Goal: Information Seeking & Learning: Learn about a topic

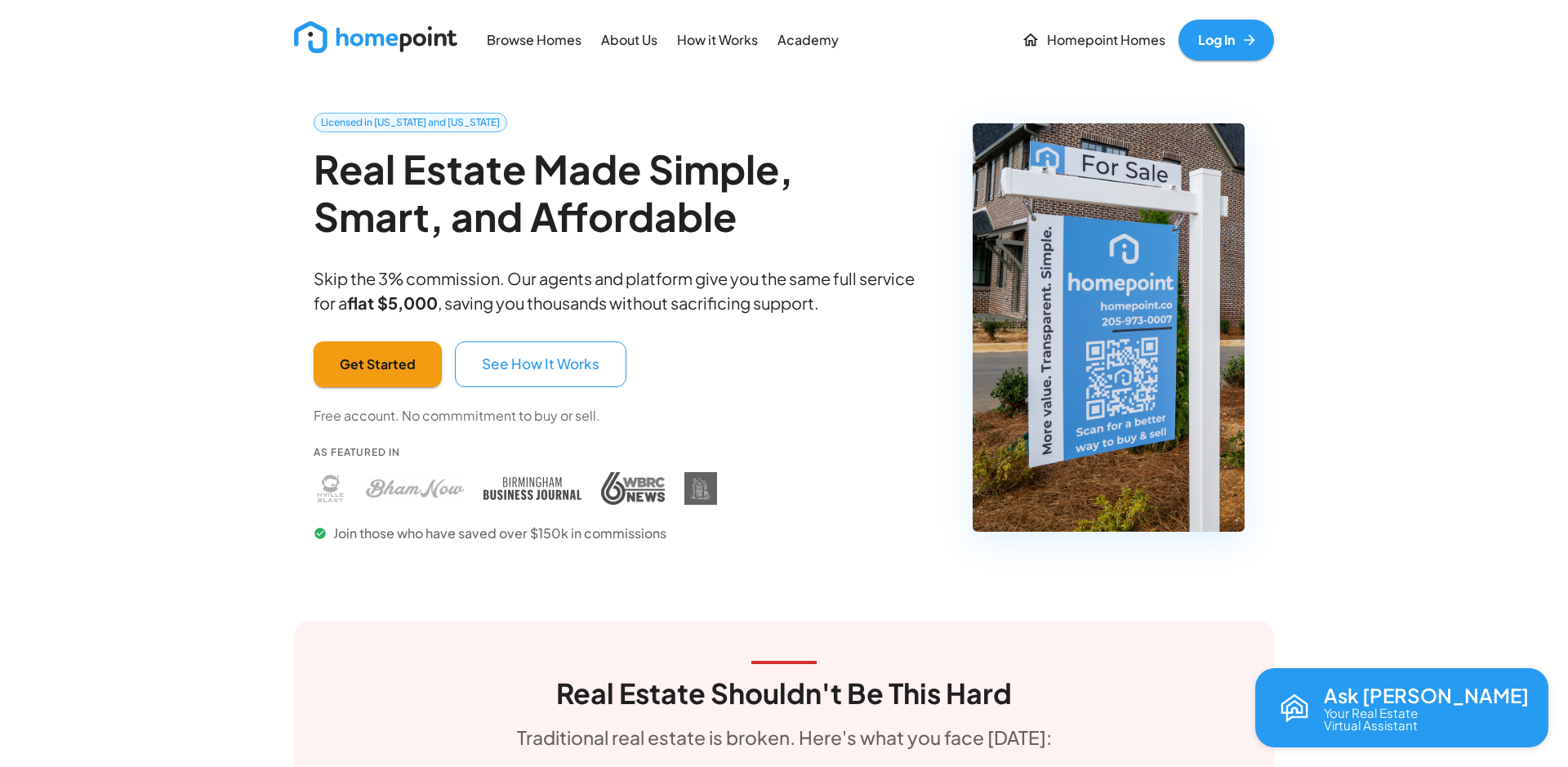
click at [713, 39] on p "How it Works" at bounding box center [718, 40] width 81 height 19
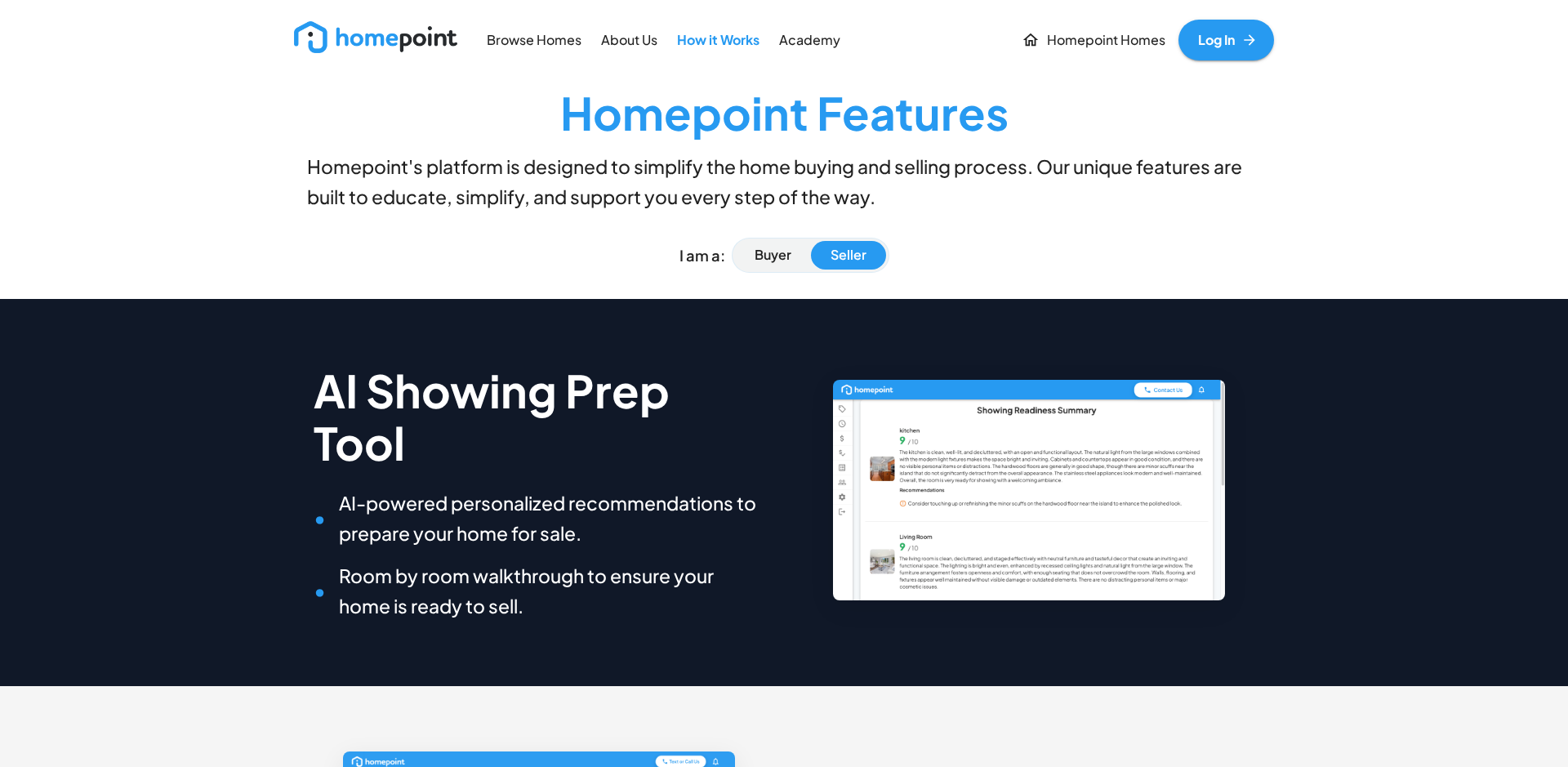
click at [619, 47] on p "About Us" at bounding box center [629, 40] width 56 height 19
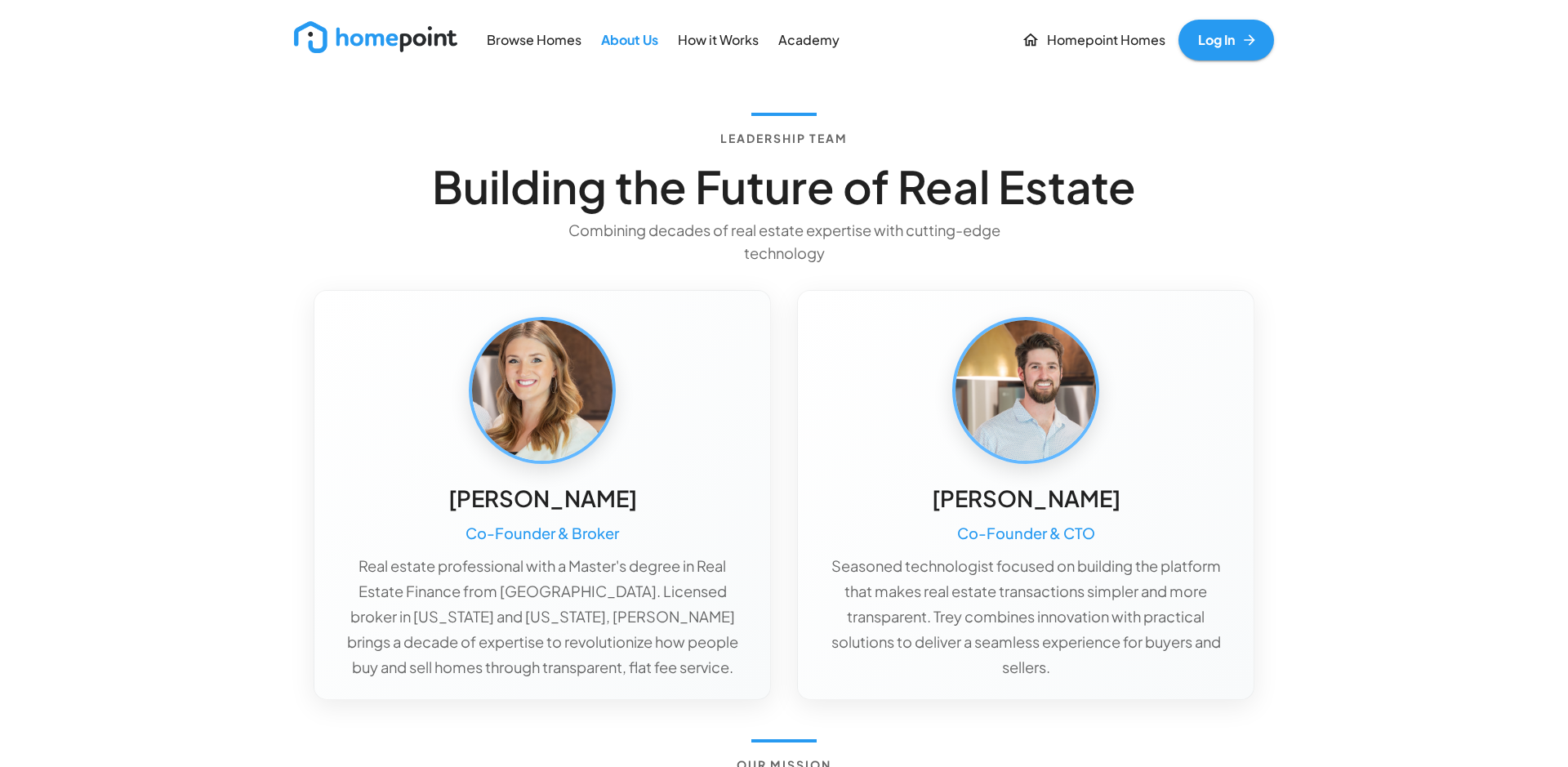
click at [405, 44] on img at bounding box center [375, 37] width 163 height 32
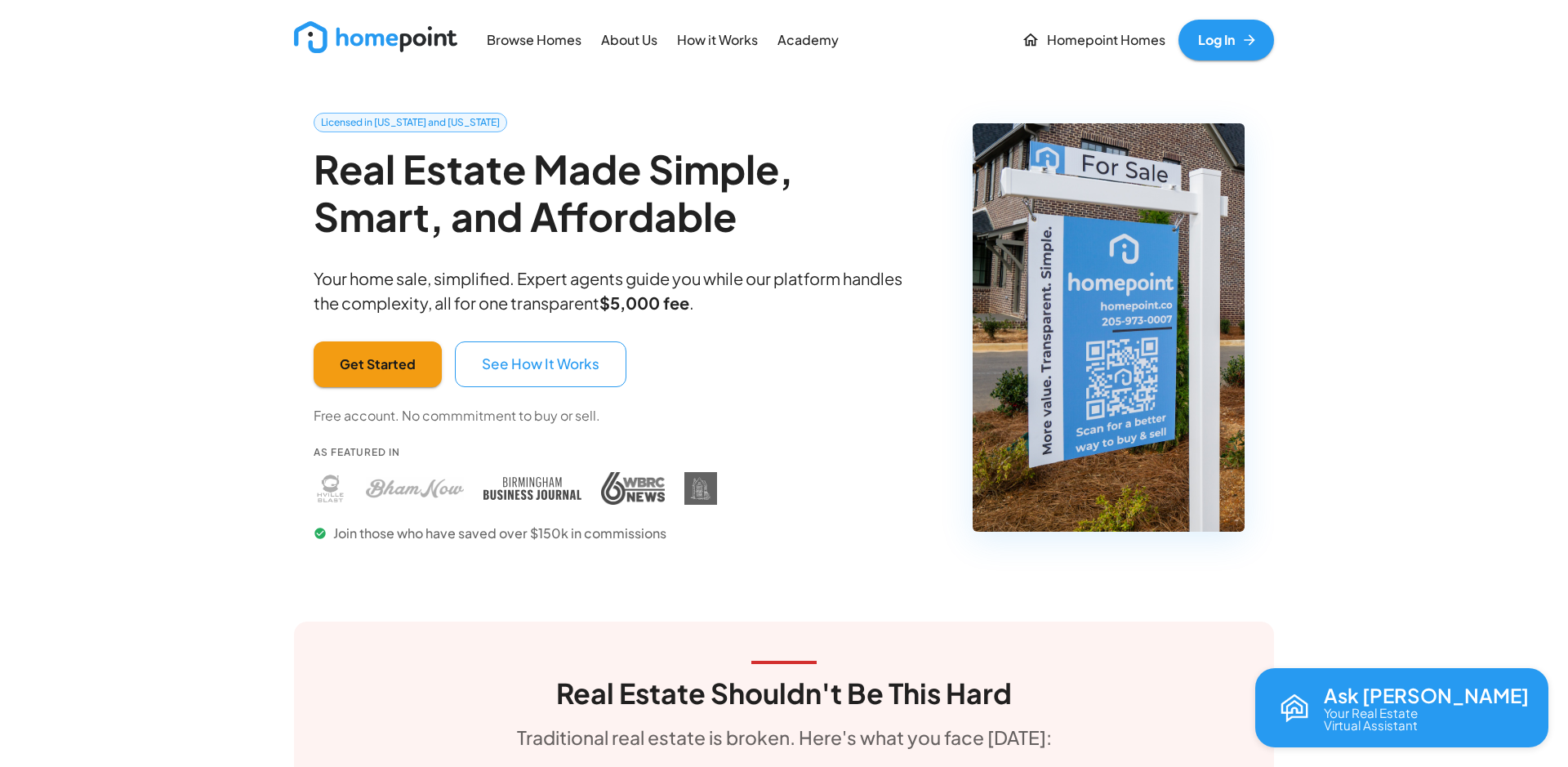
click at [714, 38] on p "How it Works" at bounding box center [718, 40] width 81 height 19
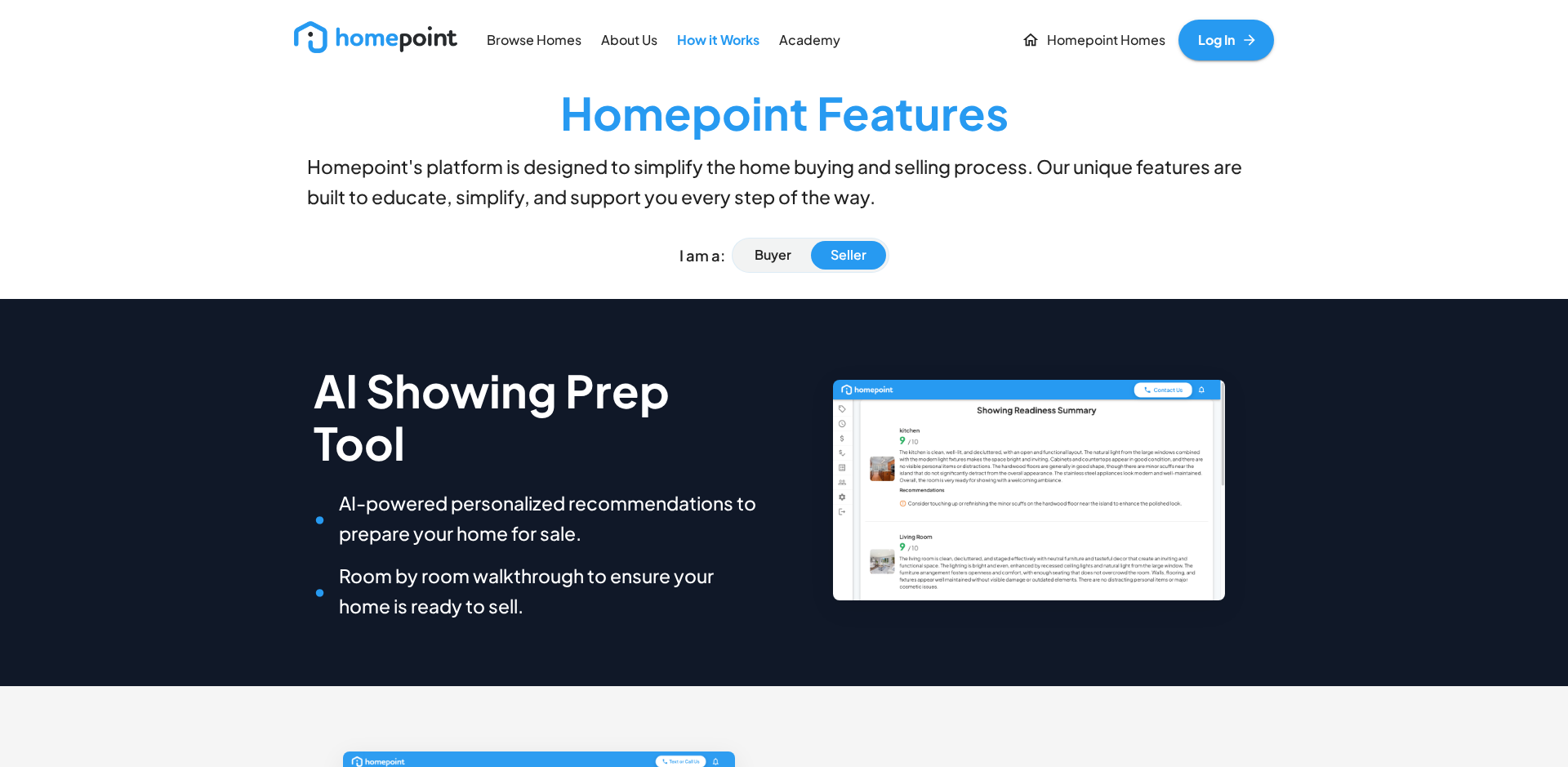
click at [371, 39] on img at bounding box center [375, 37] width 163 height 32
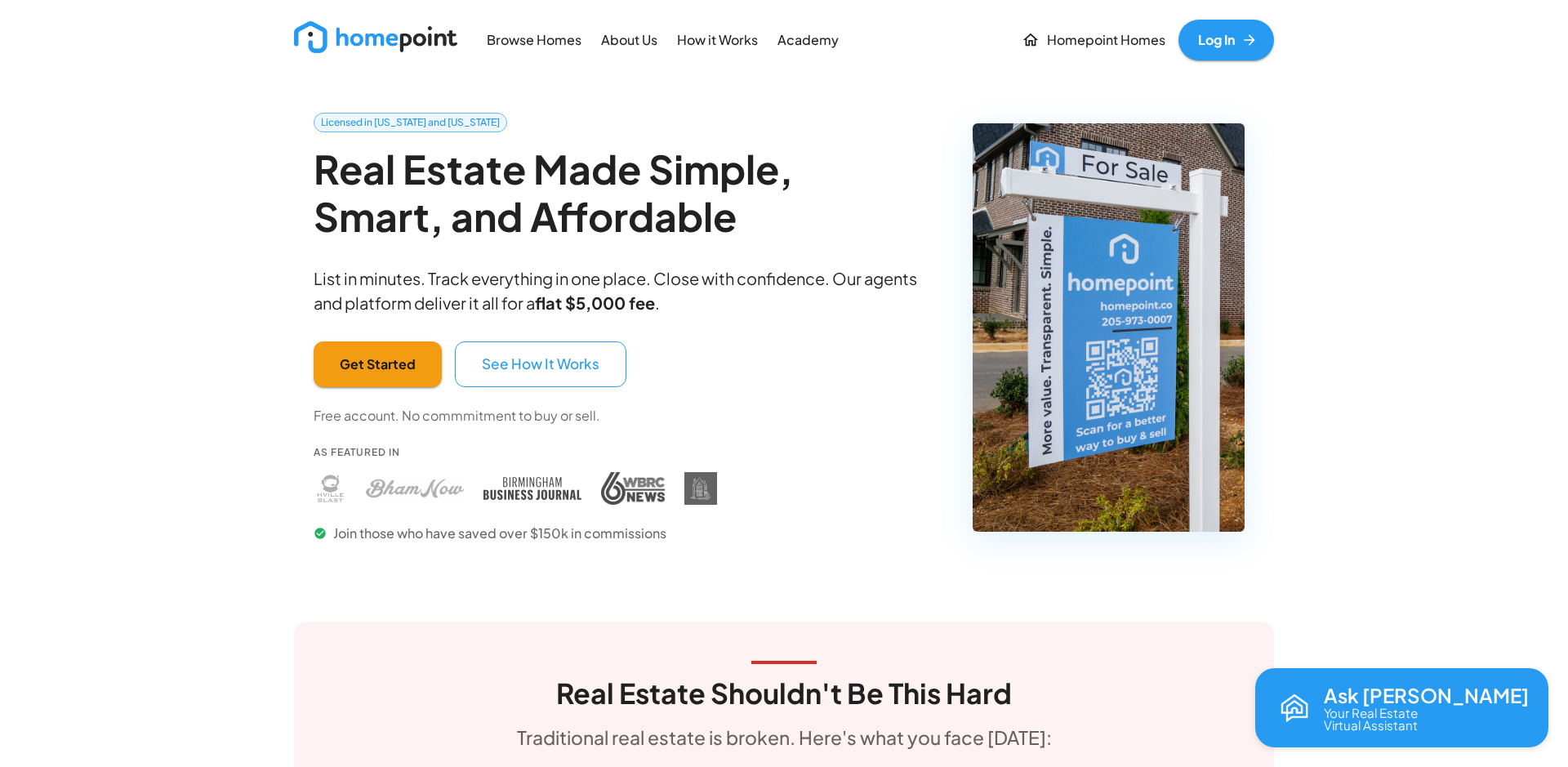
click at [532, 33] on p "Browse Homes" at bounding box center [534, 40] width 95 height 19
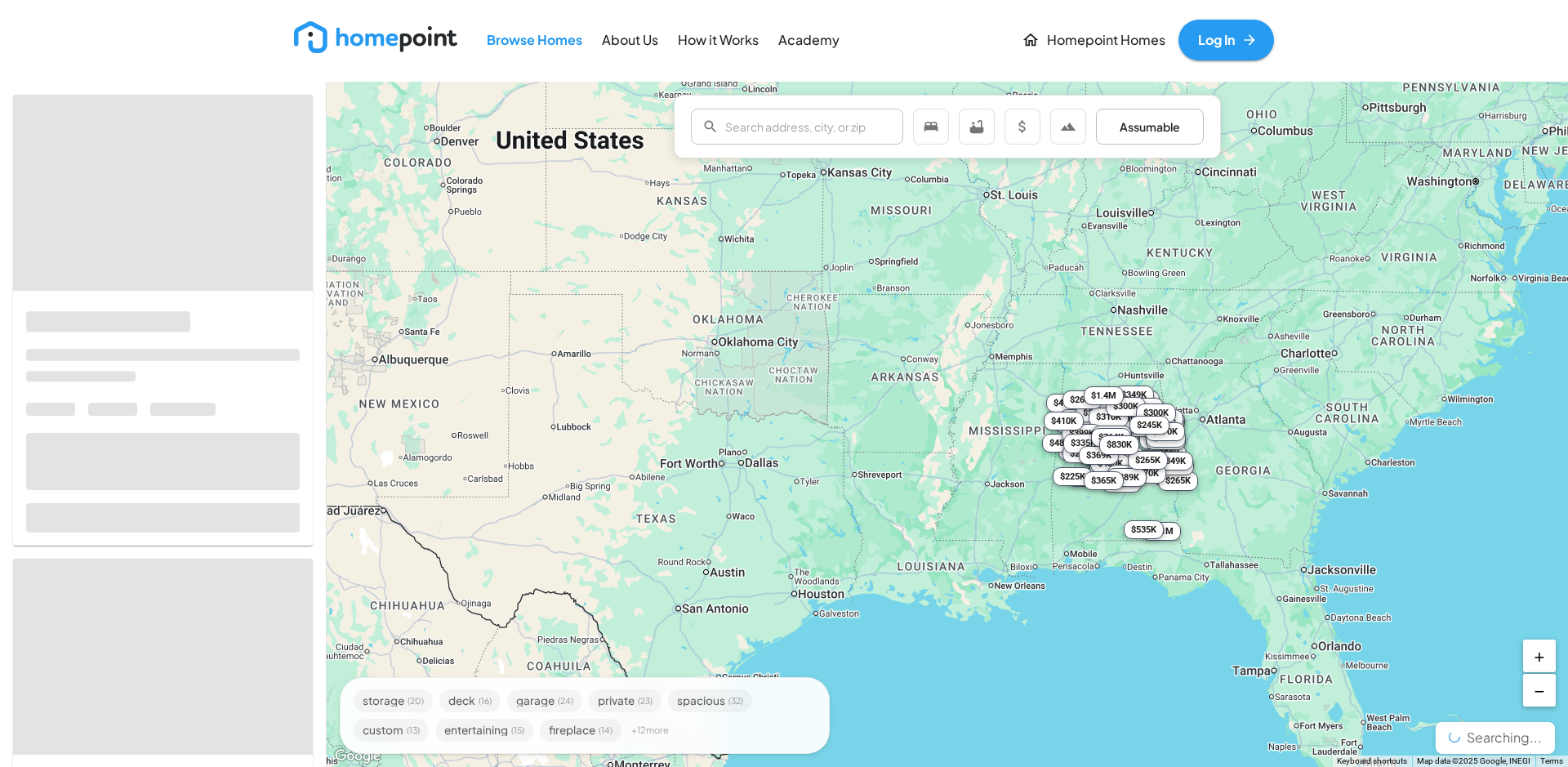
drag, startPoint x: 343, startPoint y: 40, endPoint x: 391, endPoint y: 52, distance: 49.5
click at [344, 40] on img at bounding box center [375, 37] width 163 height 32
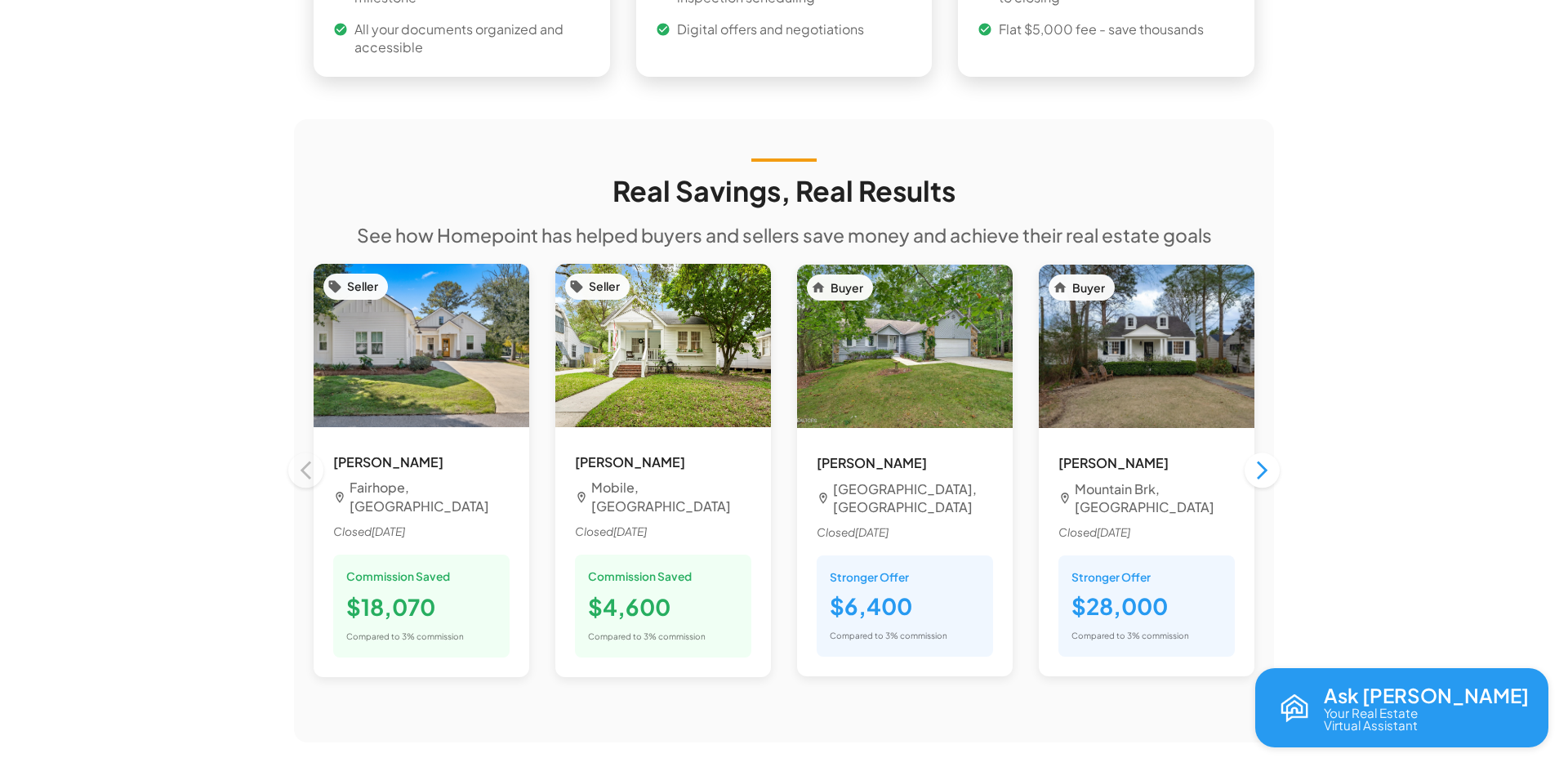
scroll to position [1325, 0]
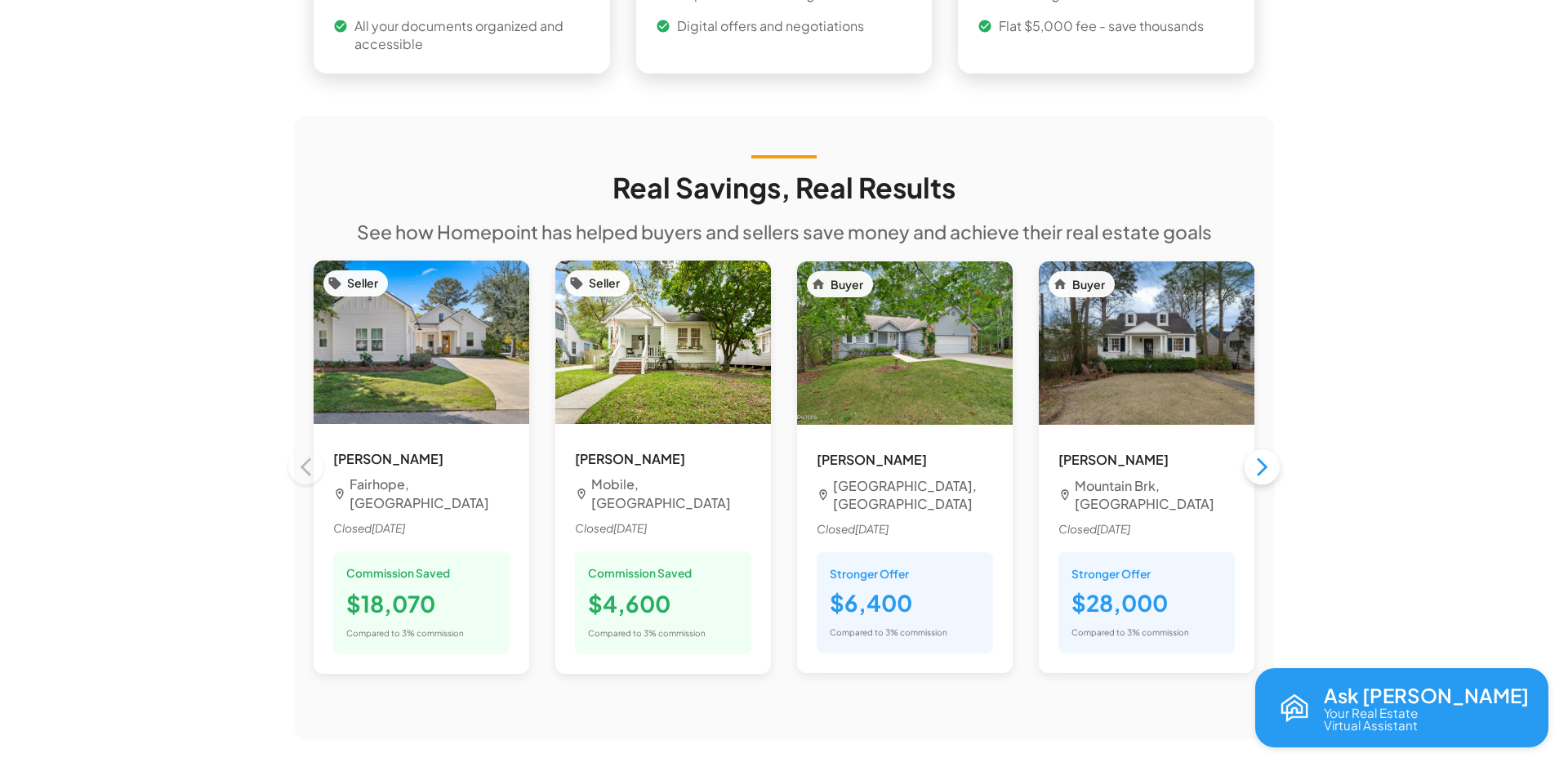
click at [1259, 456] on icon "button" at bounding box center [1262, 467] width 22 height 22
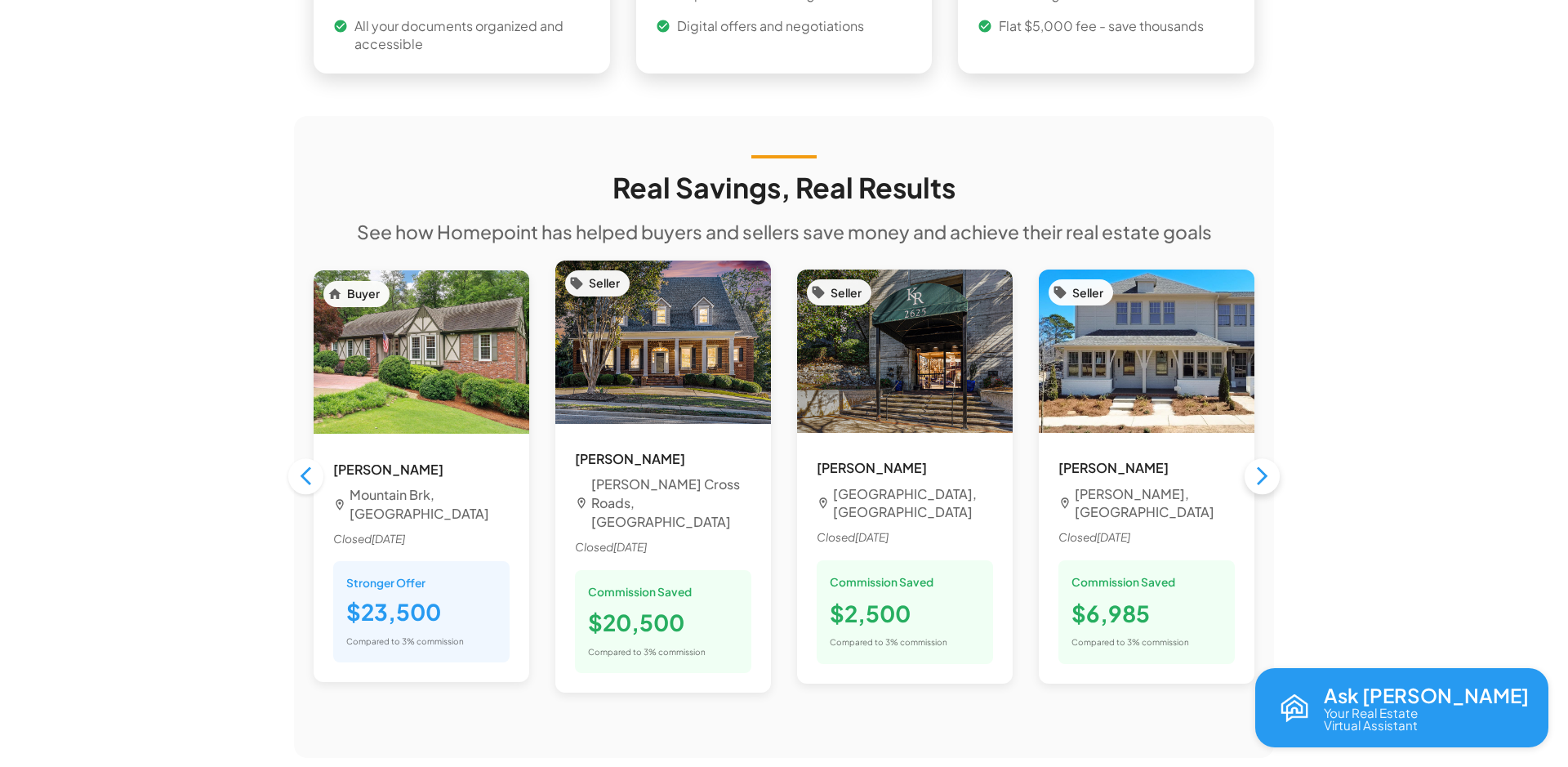
click at [1259, 465] on icon "button" at bounding box center [1262, 476] width 22 height 22
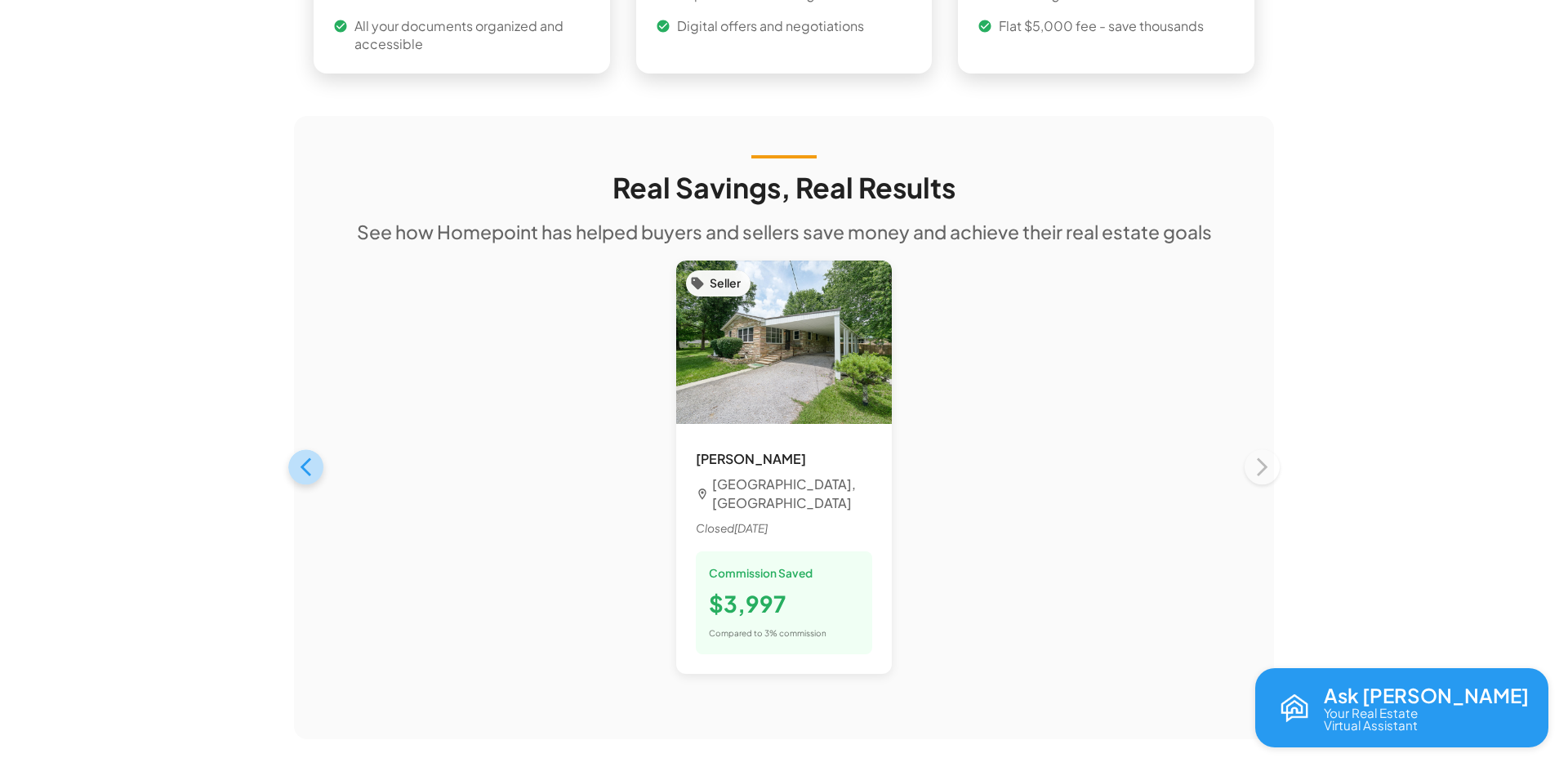
click at [306, 458] on icon "button" at bounding box center [306, 467] width 11 height 19
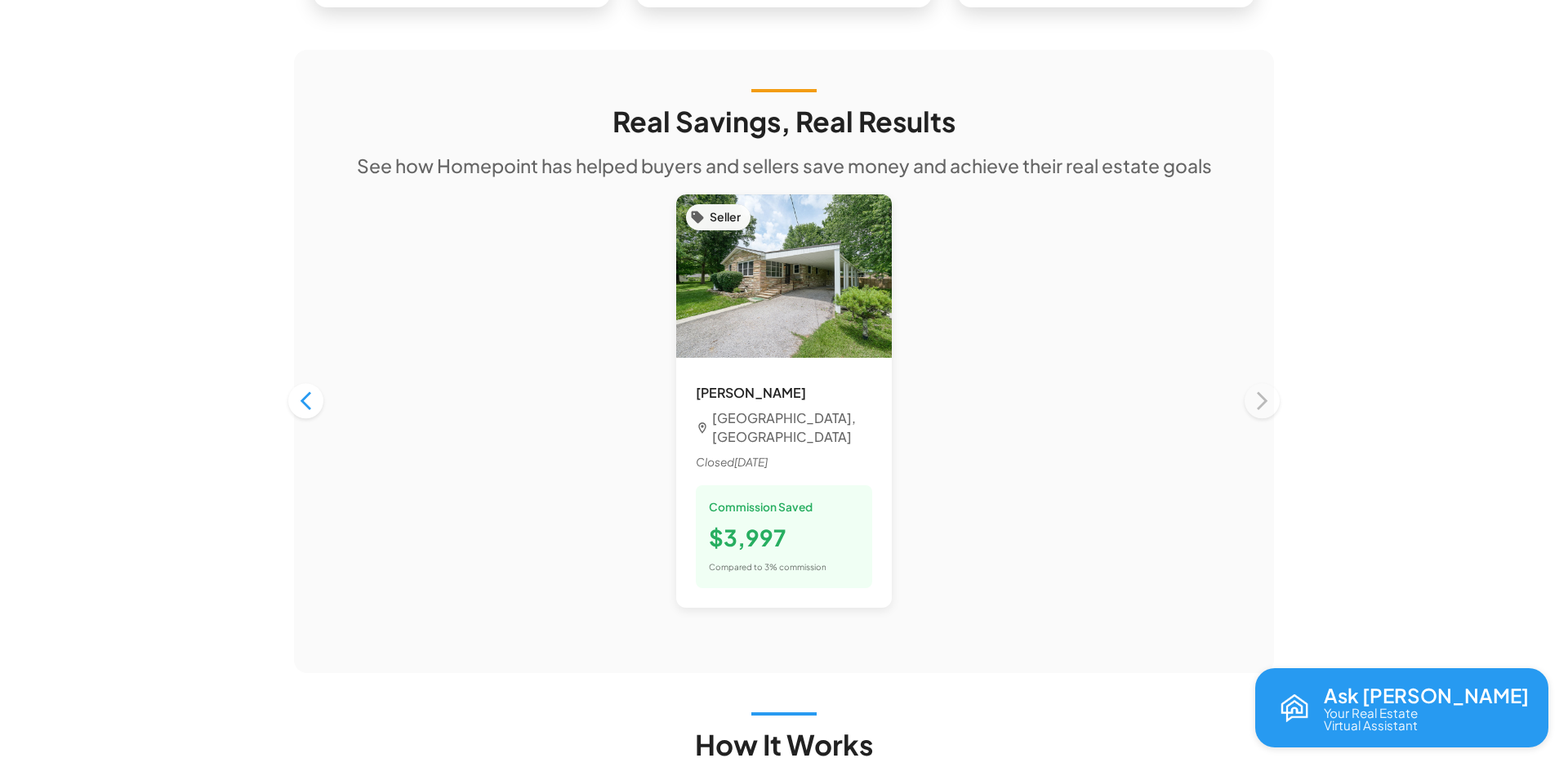
scroll to position [1397, 0]
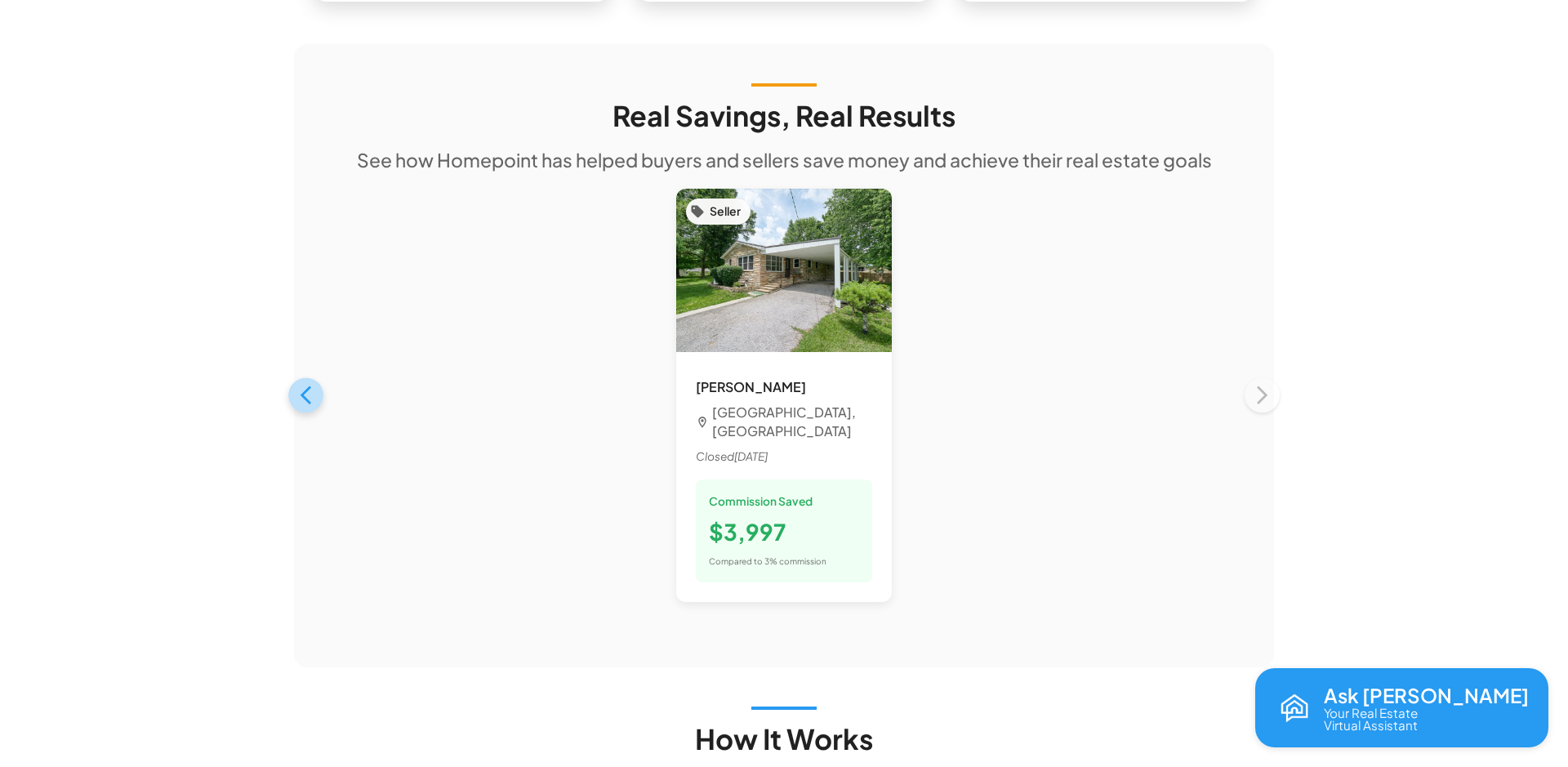
click at [301, 384] on icon "button" at bounding box center [305, 395] width 22 height 22
click at [1255, 366] on div "Seller [PERSON_NAME] [GEOGRAPHIC_DATA], [GEOGRAPHIC_DATA] Closed [DATE] Commiss…" at bounding box center [784, 395] width 967 height 440
click at [309, 384] on icon "button" at bounding box center [305, 395] width 22 height 22
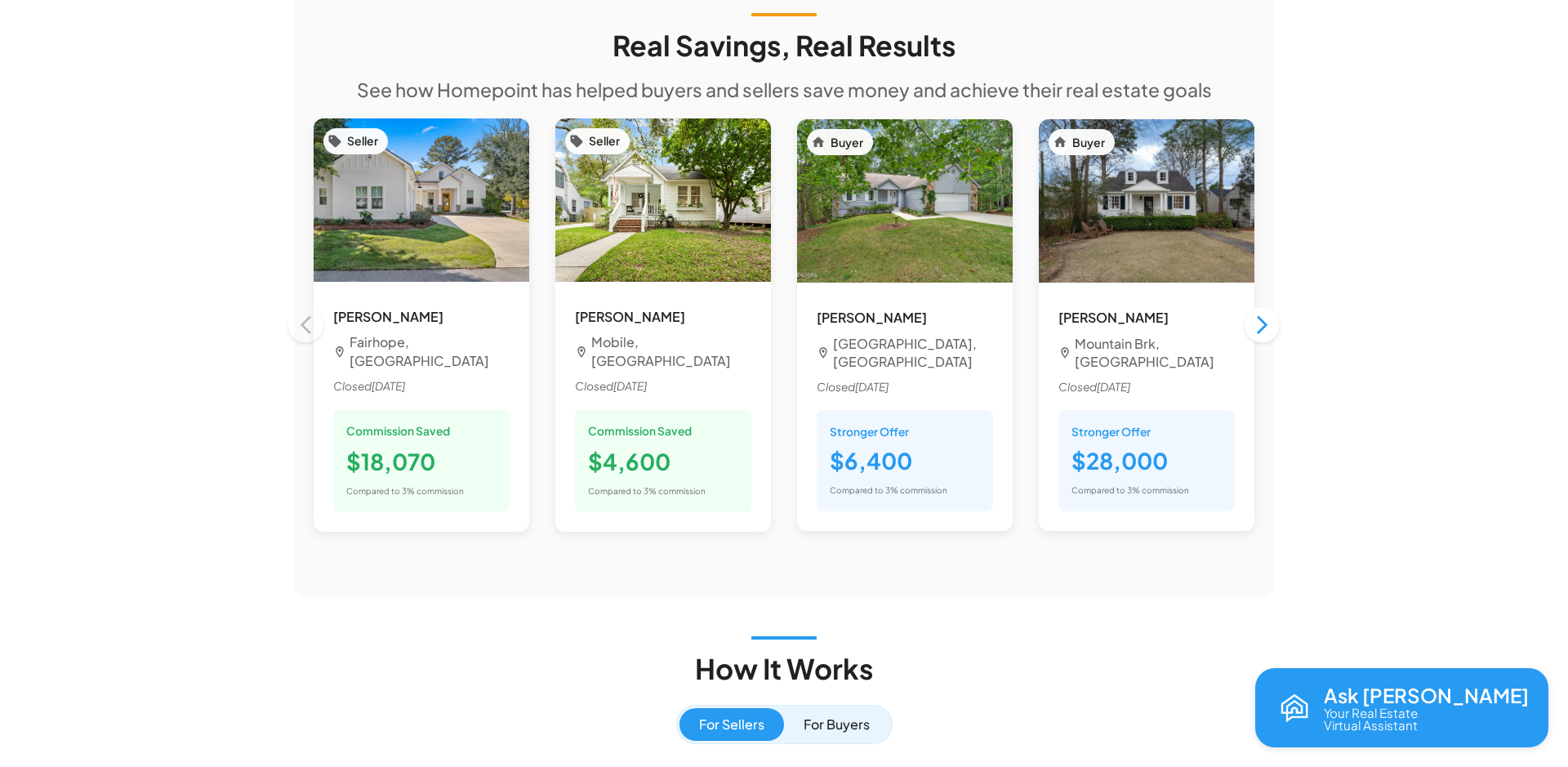
scroll to position [1465, 0]
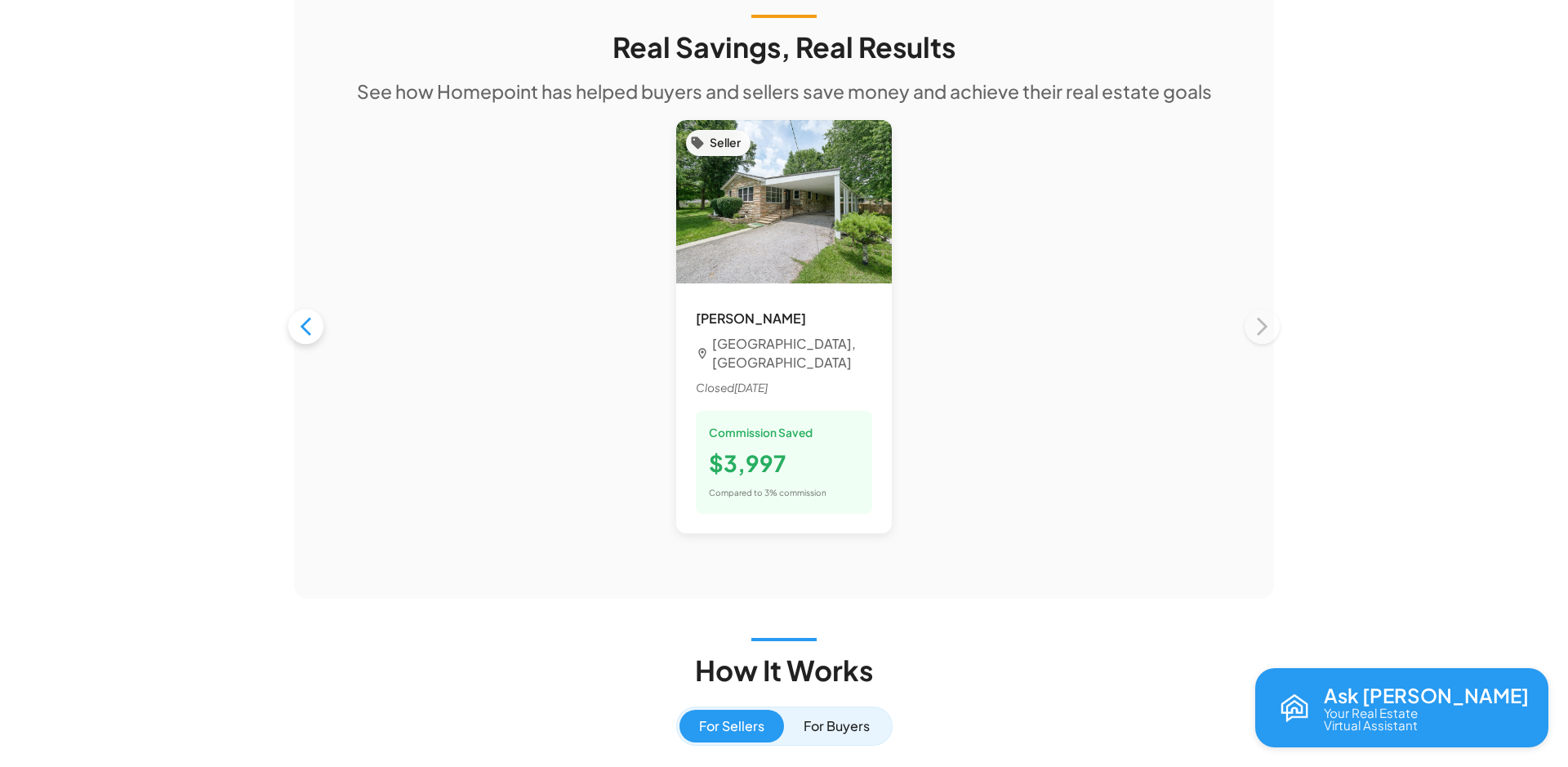
click at [305, 315] on icon "button" at bounding box center [305, 326] width 22 height 22
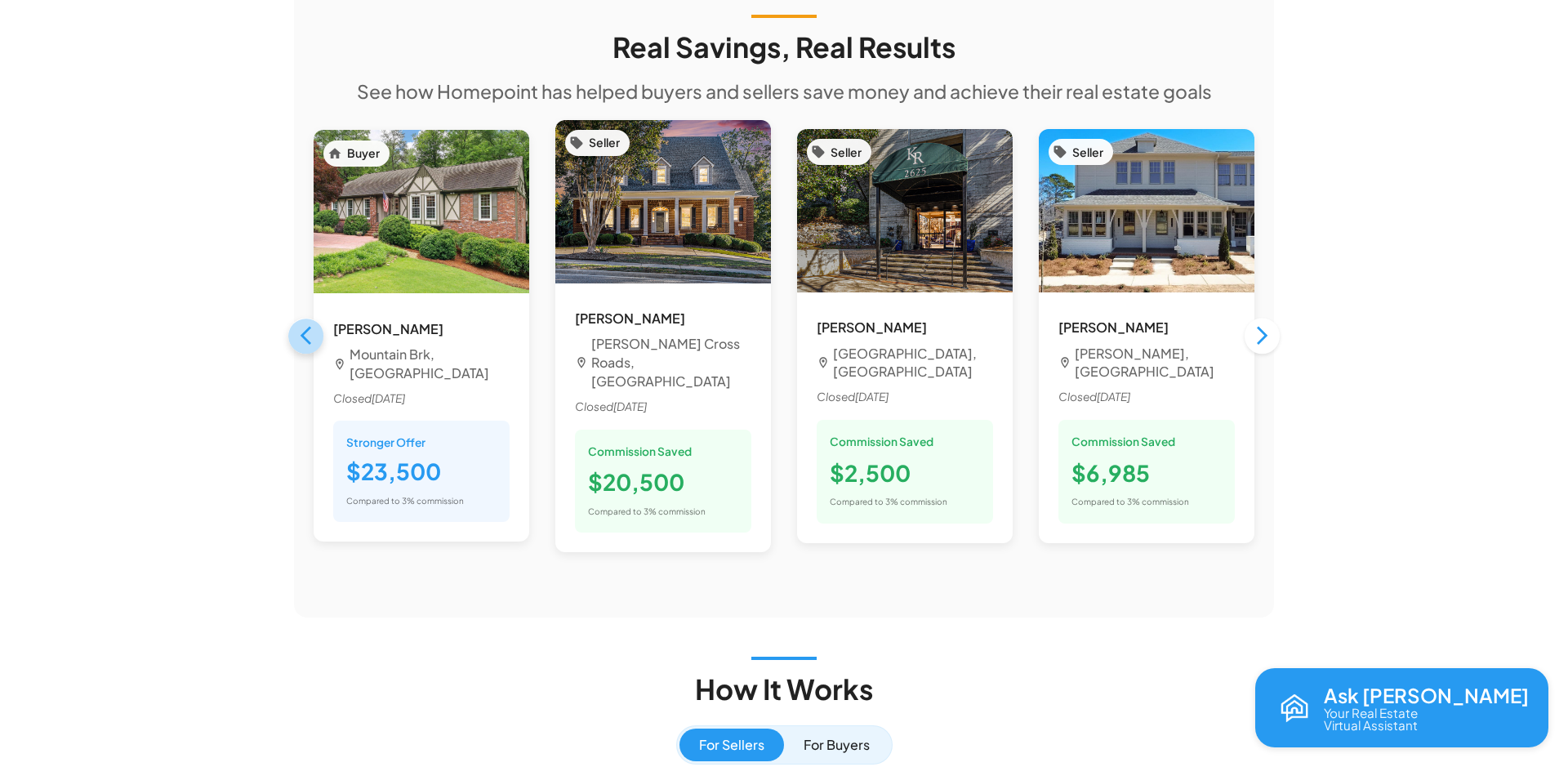
click at [303, 327] on icon "button" at bounding box center [306, 336] width 11 height 19
click at [303, 325] on icon "button" at bounding box center [305, 336] width 22 height 22
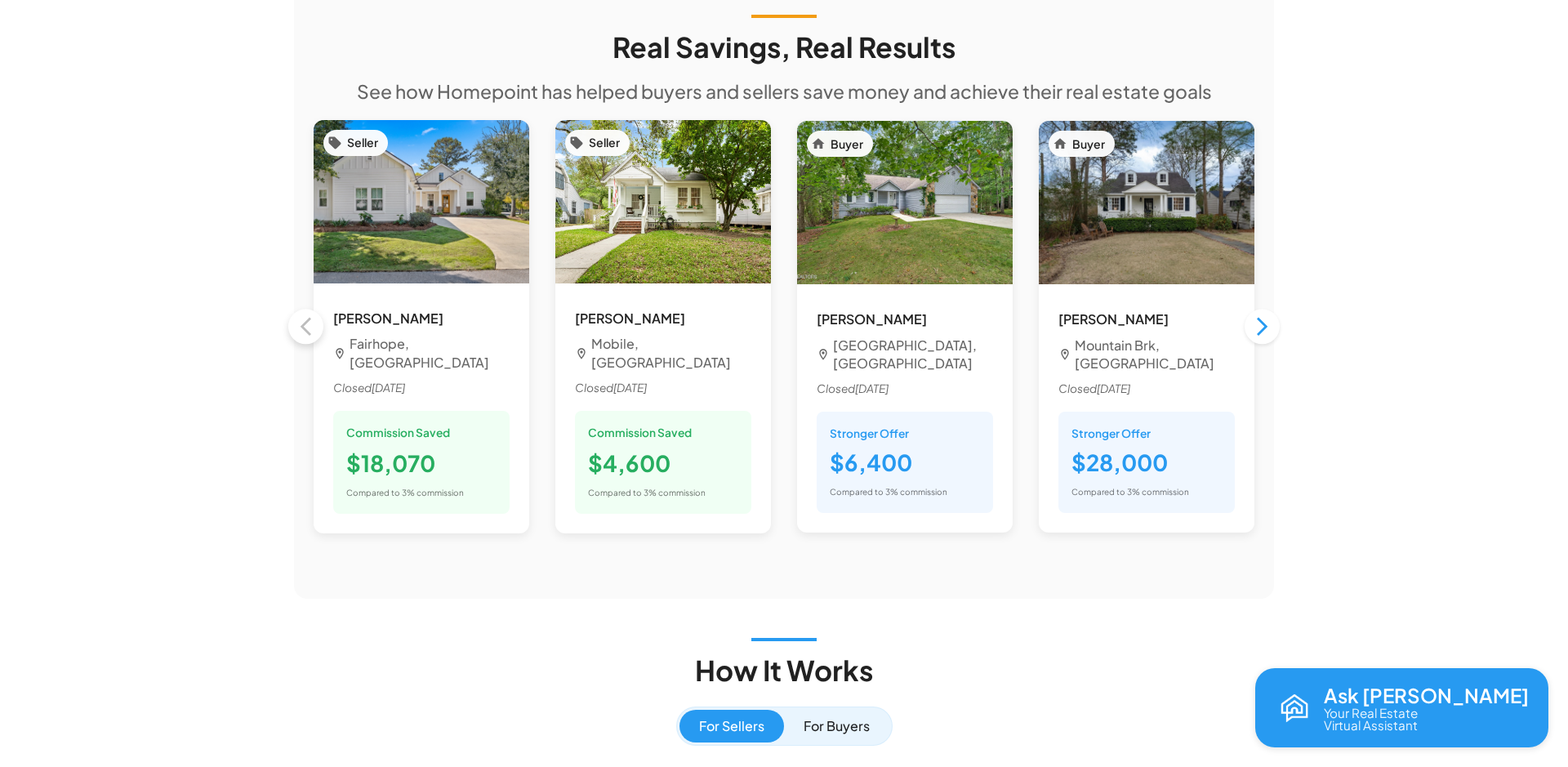
click at [303, 290] on div "Seller [PERSON_NAME] Fairhope, AL Closed [DATE] Commission Saved $18,070 Compar…" at bounding box center [422, 326] width 242 height 440
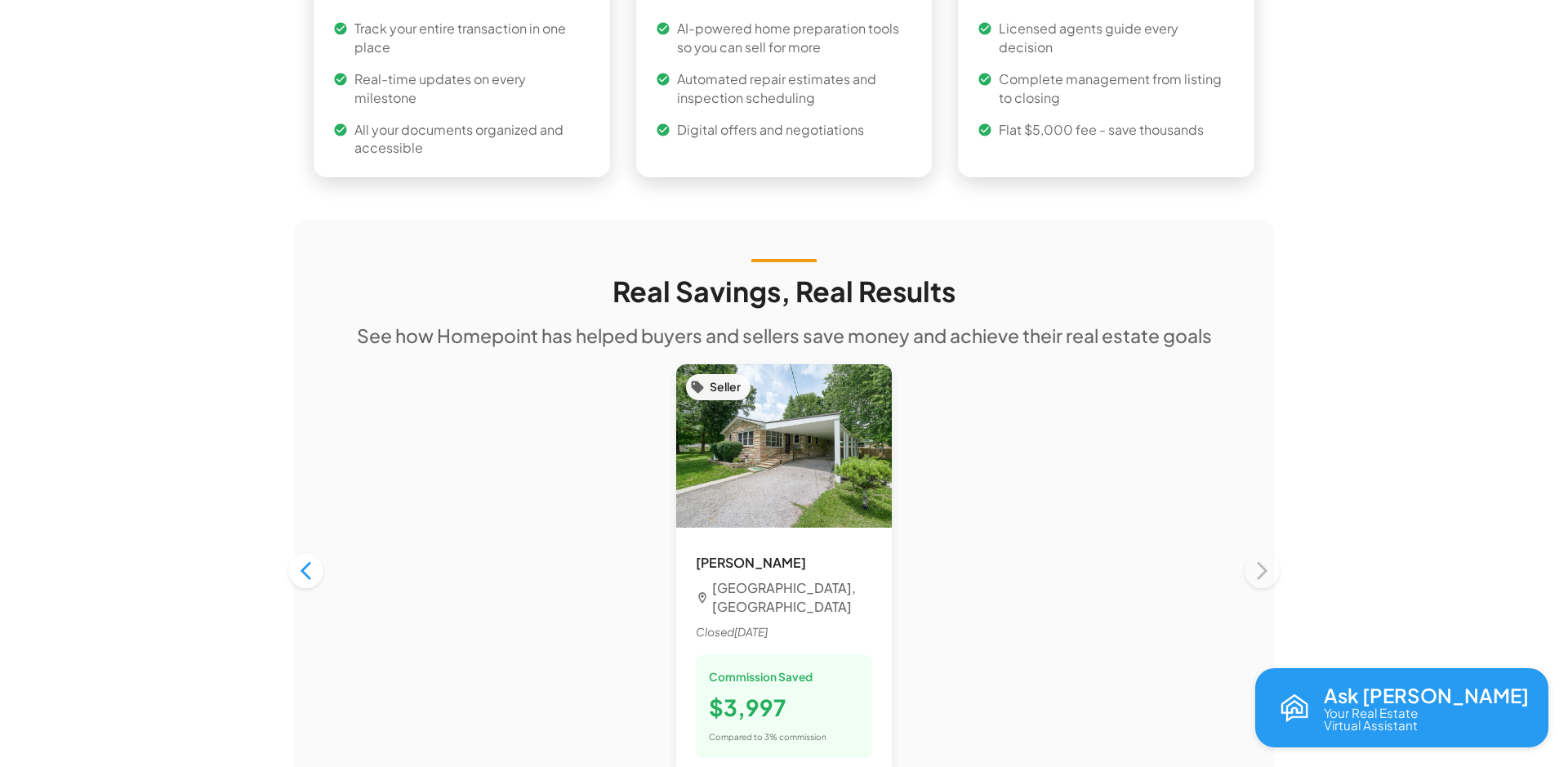
scroll to position [1220, 0]
click at [300, 561] on icon "button" at bounding box center [305, 572] width 22 height 22
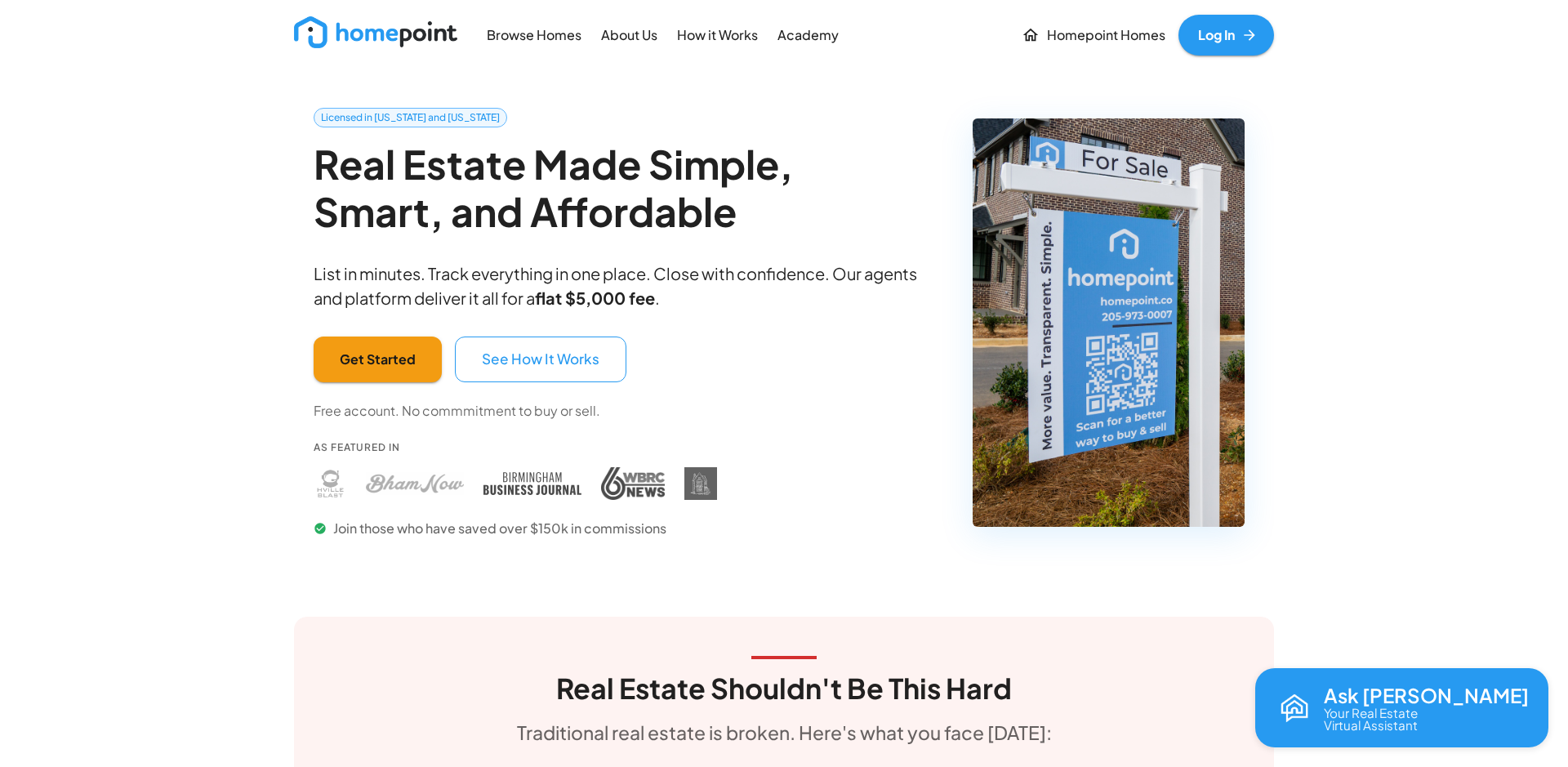
scroll to position [0, 0]
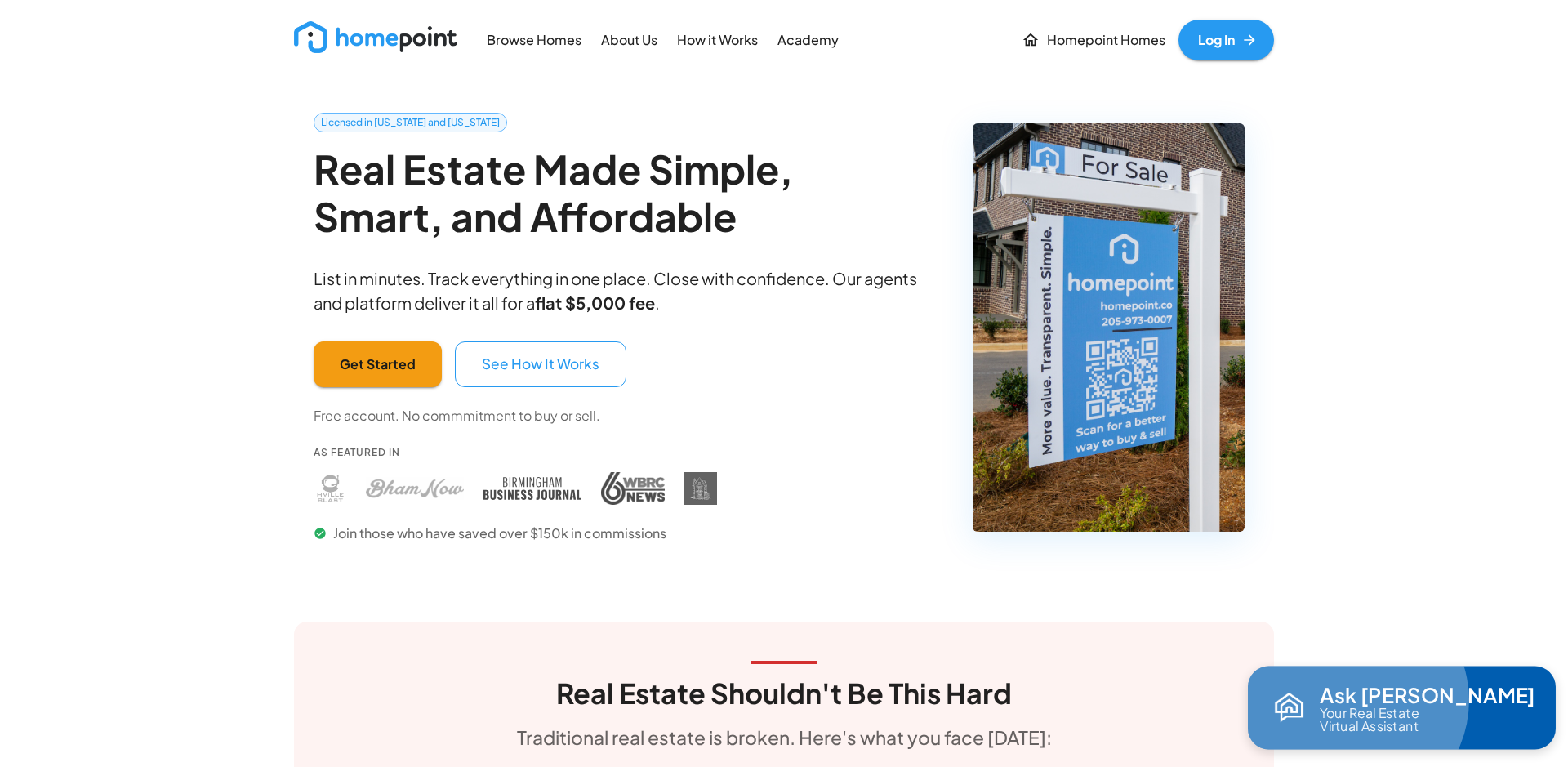
click at [1462, 698] on p "Ask [PERSON_NAME]" at bounding box center [1427, 695] width 216 height 23
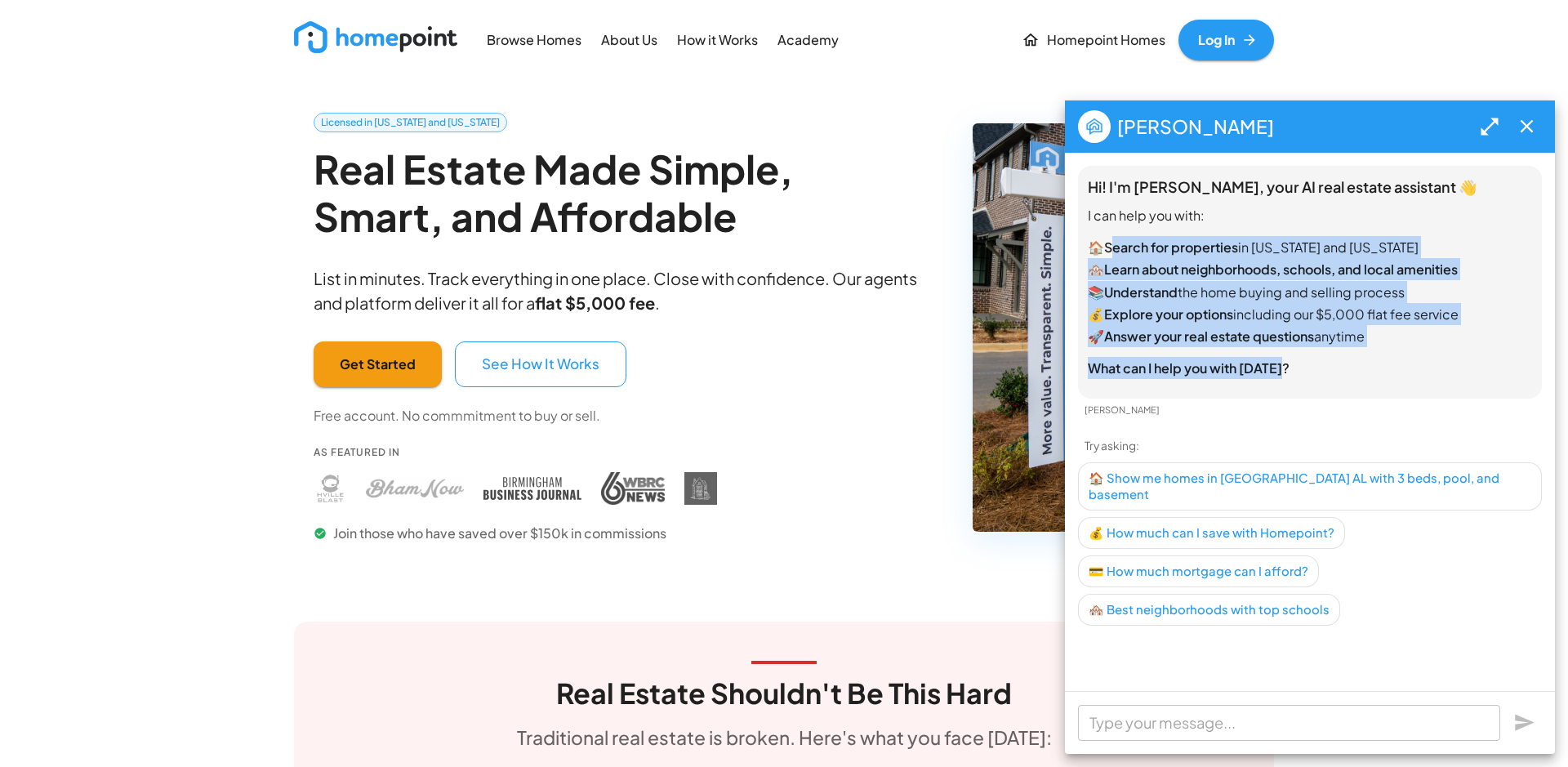
drag, startPoint x: 1109, startPoint y: 248, endPoint x: 1538, endPoint y: 226, distance: 429.6
click at [1386, 371] on div "Hi! I'm [PERSON_NAME], your AI real estate assistant 👋 I can help you with: 🏠 S…" at bounding box center [1310, 276] width 444 height 203
click at [1529, 132] on icon "button" at bounding box center [1526, 126] width 22 height 22
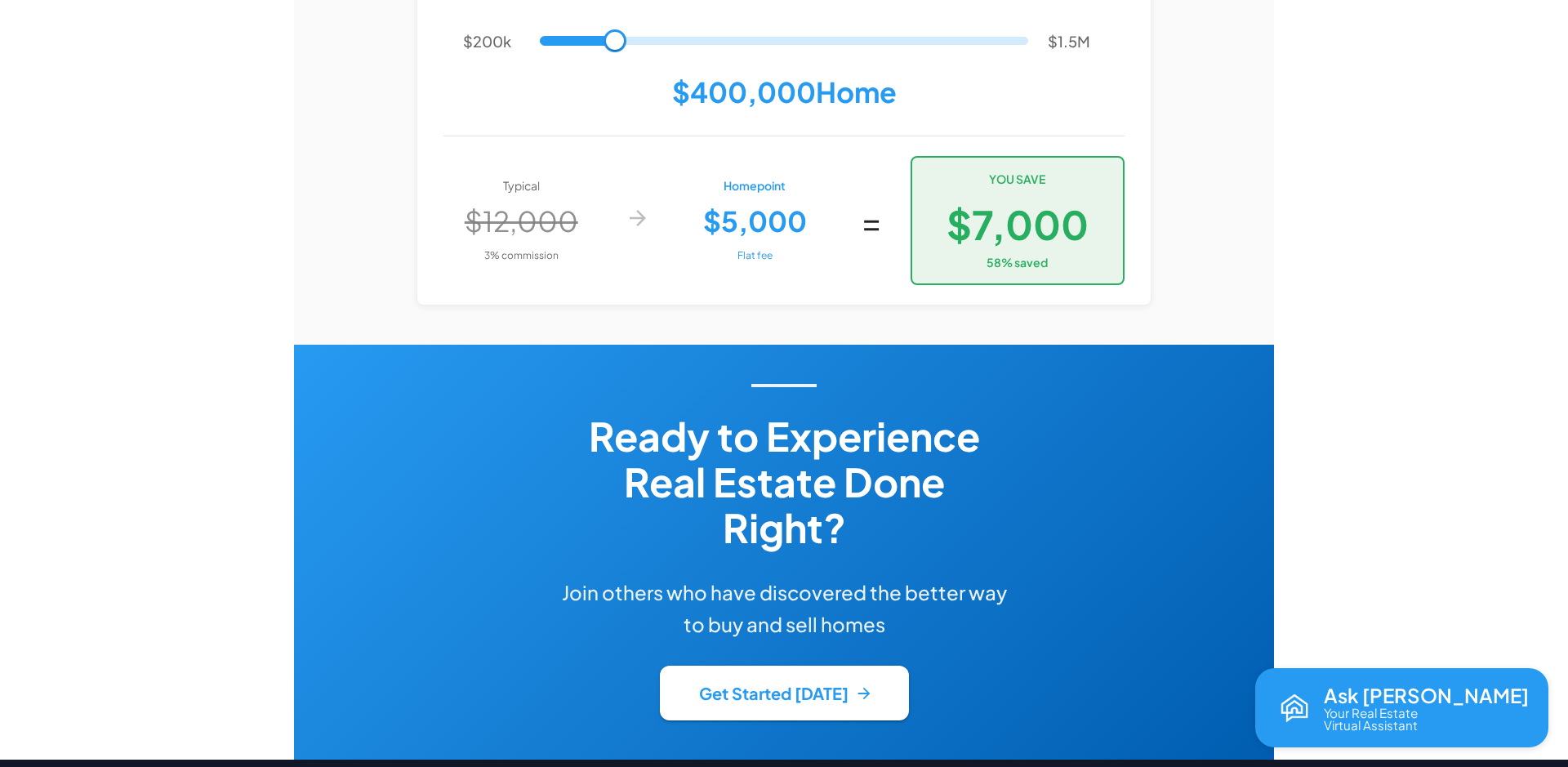
scroll to position [3171, 0]
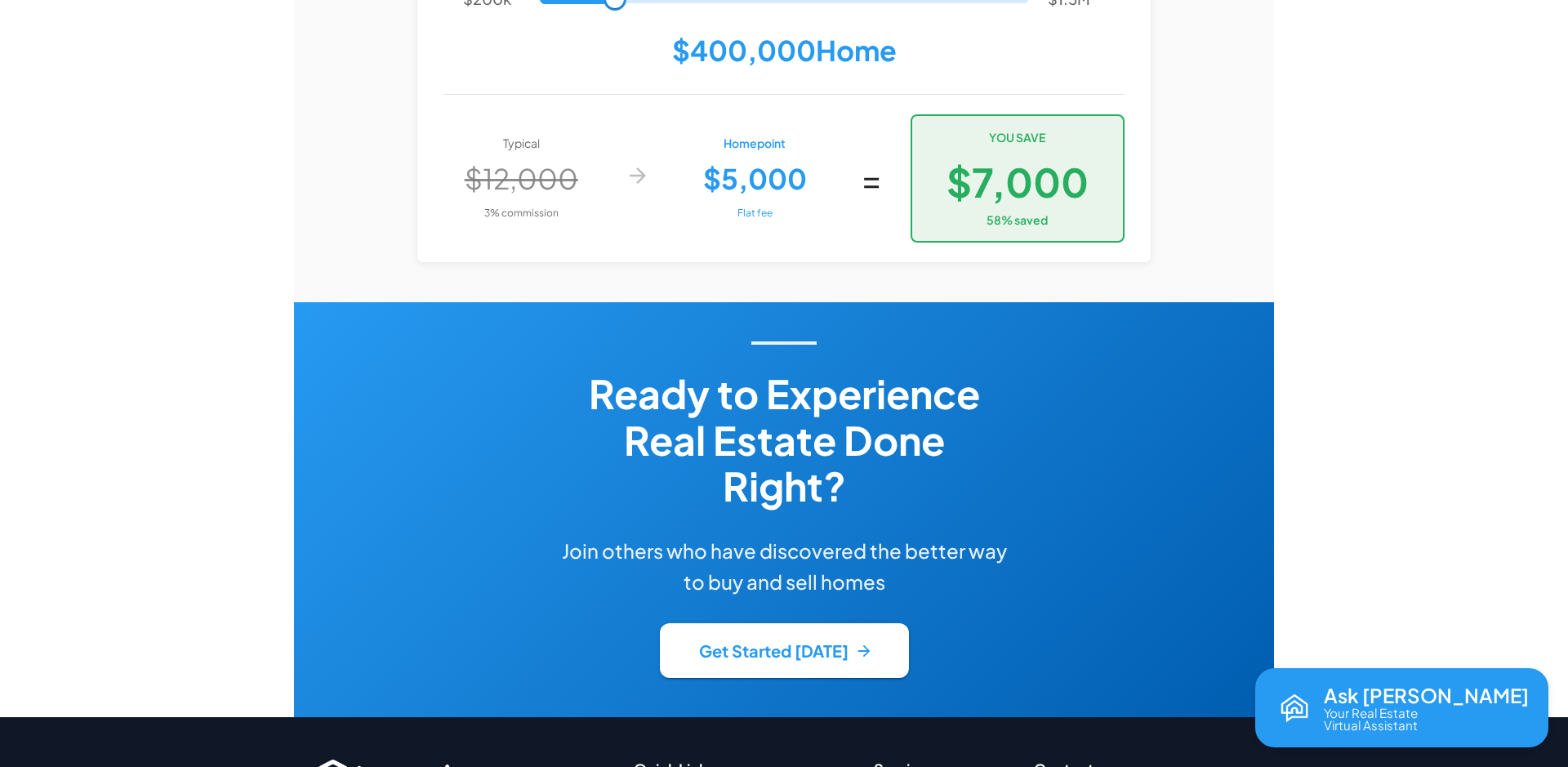
drag, startPoint x: 549, startPoint y: 66, endPoint x: 1059, endPoint y: 111, distance: 512.0
drag, startPoint x: 1074, startPoint y: 117, endPoint x: 571, endPoint y: 64, distance: 505.8
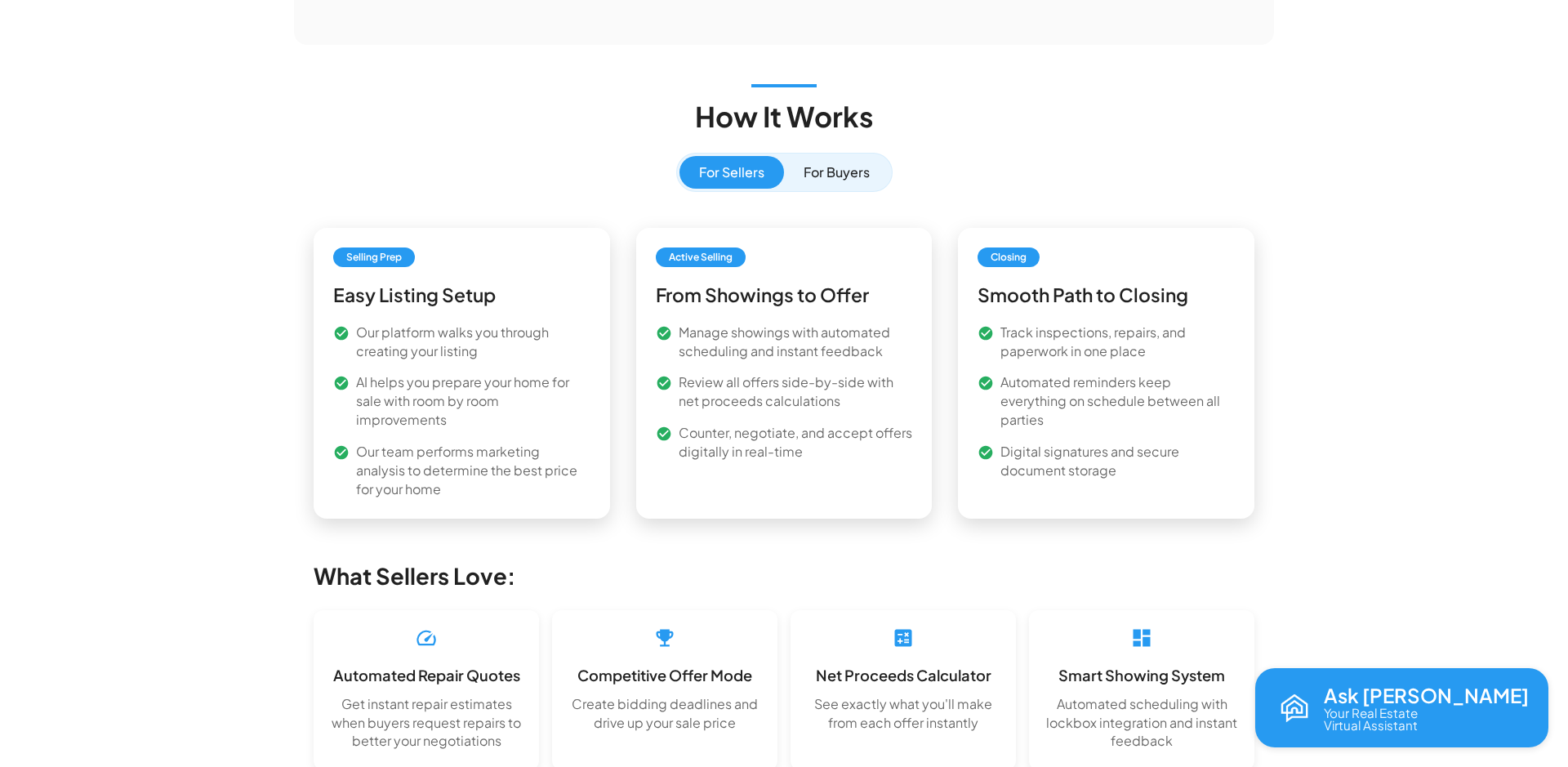
scroll to position [2023, 0]
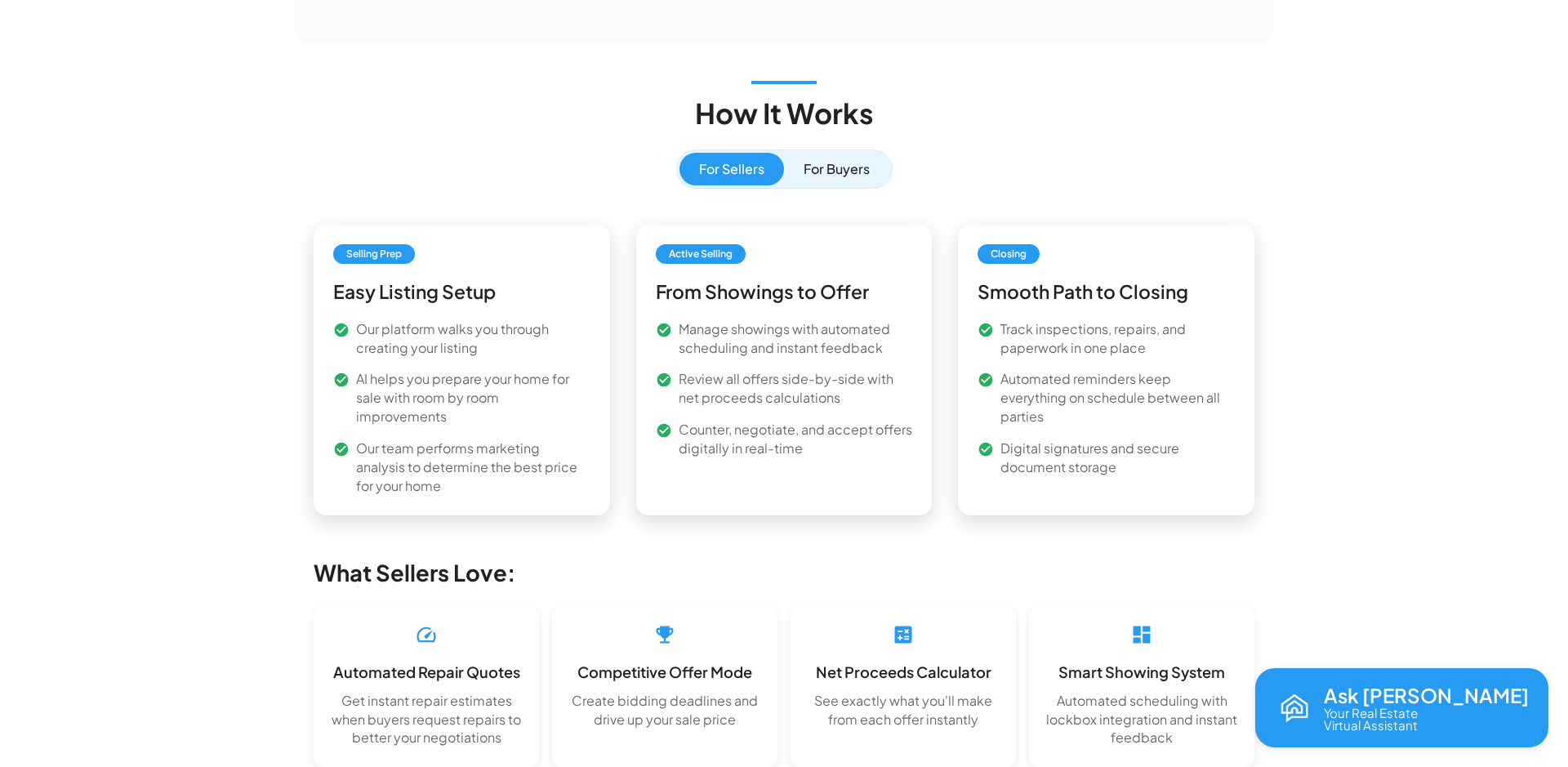
click at [1418, 424] on div "Browse Homes About Us How it Works Academy Homepoint Homes Log In Licensed in […" at bounding box center [784, 90] width 1568 height 4227
